Goal: Task Accomplishment & Management: Manage account settings

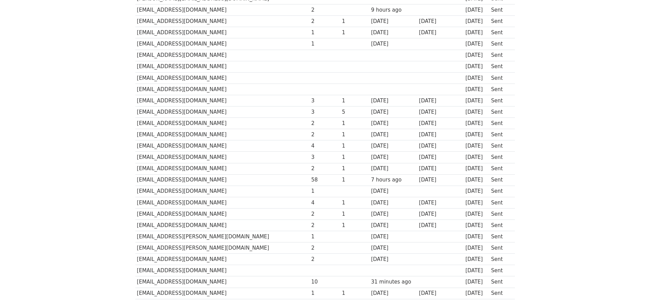
scroll to position [299, 0]
click at [160, 275] on td "tanyel.surucu@kvk.com" at bounding box center [222, 280] width 174 height 11
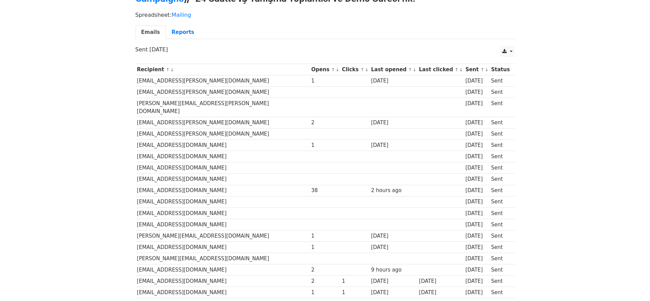
scroll to position [0, 0]
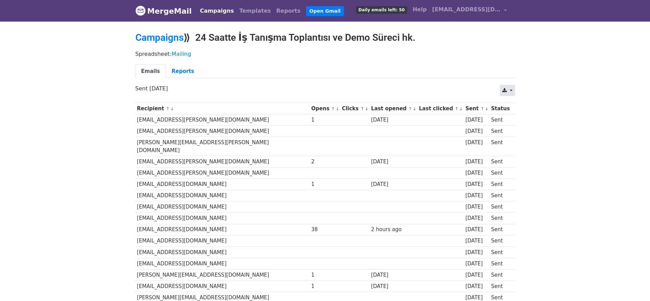
click at [508, 89] on link at bounding box center [507, 90] width 15 height 11
click at [511, 117] on link "Excel" at bounding box center [515, 116] width 31 height 11
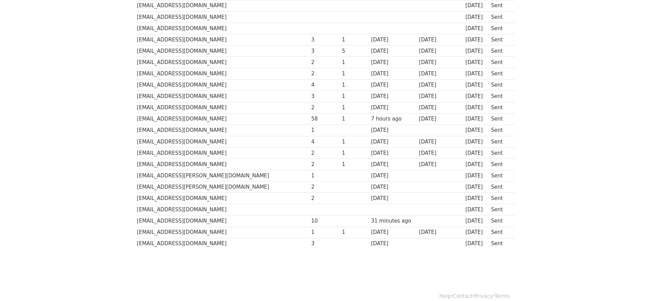
scroll to position [361, 0]
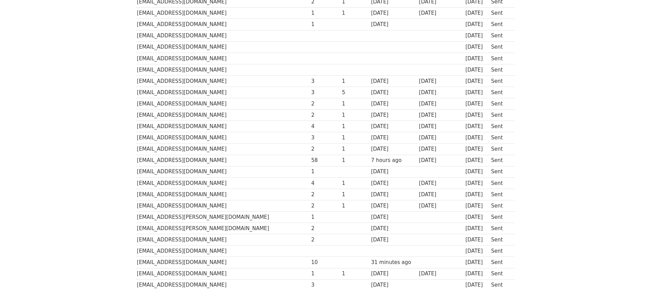
scroll to position [104, 0]
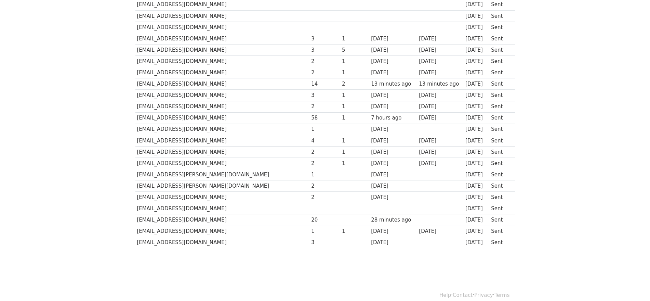
scroll to position [361, 0]
